Goal: Transaction & Acquisition: Purchase product/service

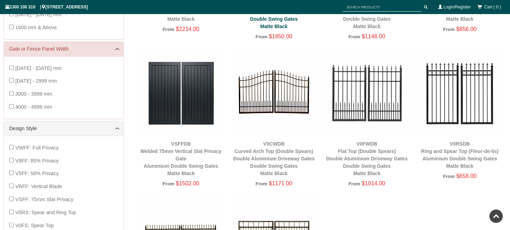
scroll to position [88, 0]
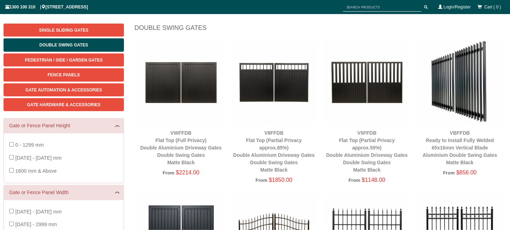
click at [278, 90] on img at bounding box center [274, 82] width 86 height 86
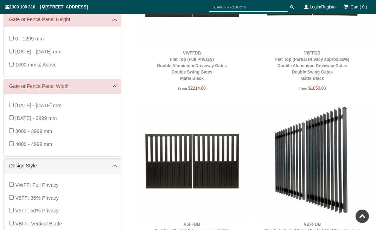
scroll to position [192, 0]
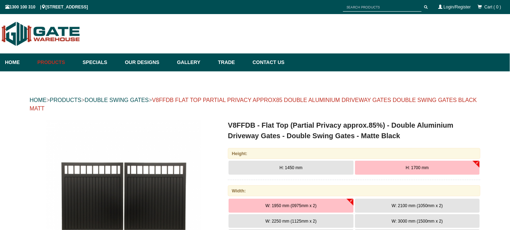
click at [400, 100] on link "V8FFDB FLAT TOP PARTIAL PRIVACY APPROX85 DOUBLE ALUMINIUM DRIVEWAY GATES DOUBLE…" at bounding box center [253, 104] width 447 height 14
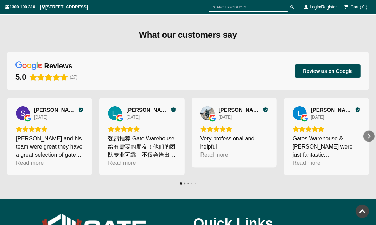
scroll to position [3210, 0]
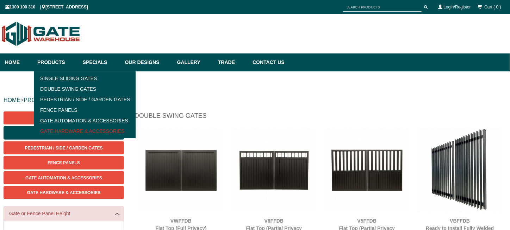
click at [76, 130] on link "Gate Hardware & Accessories" at bounding box center [85, 131] width 98 height 11
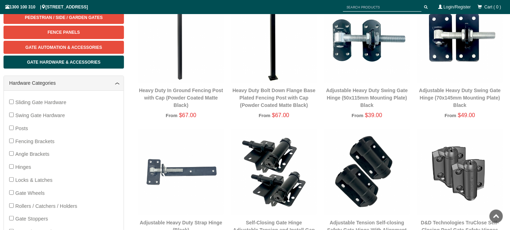
scroll to position [53, 0]
